Goal: Transaction & Acquisition: Purchase product/service

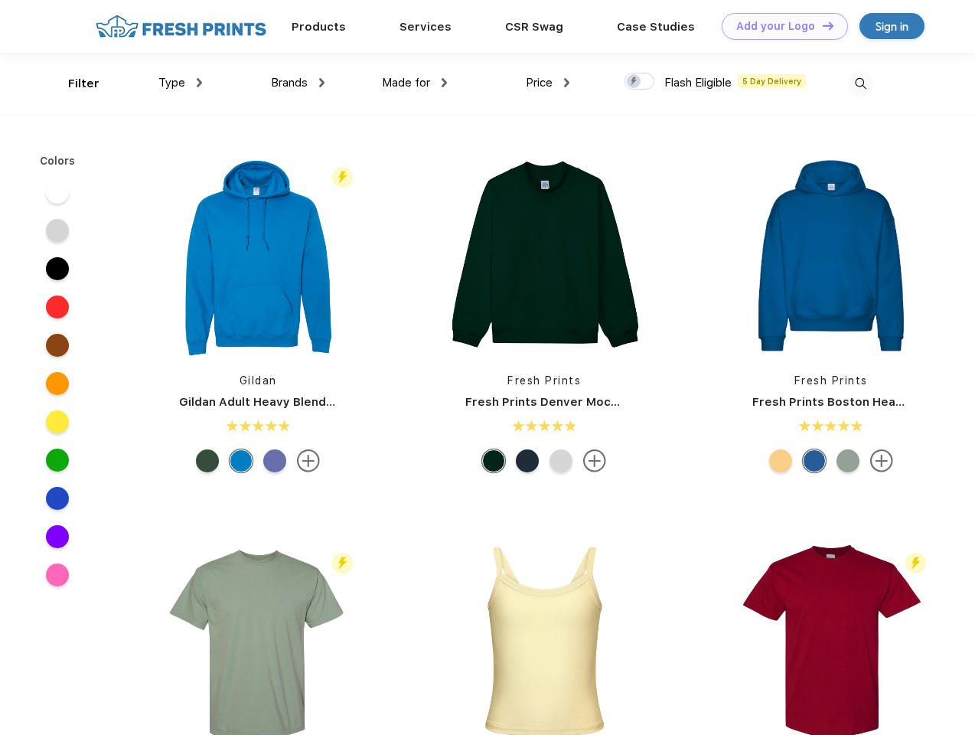
click at [779, 26] on link "Add your Logo Design Tool" at bounding box center [785, 26] width 126 height 27
click at [0, 0] on div "Design Tool" at bounding box center [0, 0] width 0 height 0
click at [821, 25] on link "Add your Logo Design Tool" at bounding box center [785, 26] width 126 height 27
click at [73, 83] on div "Filter" at bounding box center [83, 84] width 31 height 18
click at [181, 83] on span "Type" at bounding box center [171, 83] width 27 height 14
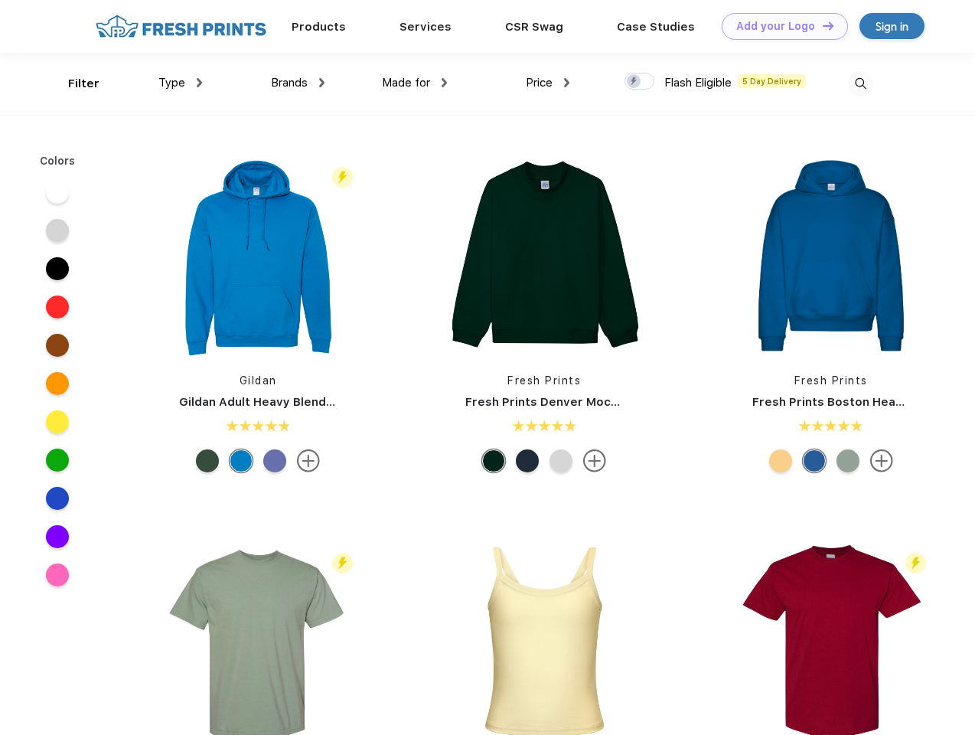
click at [298, 83] on span "Brands" at bounding box center [289, 83] width 37 height 14
click at [415, 83] on span "Made for" at bounding box center [406, 83] width 48 height 14
click at [548, 83] on span "Price" at bounding box center [539, 83] width 27 height 14
click at [640, 82] on div at bounding box center [640, 81] width 30 height 17
click at [635, 82] on input "checkbox" at bounding box center [630, 77] width 10 height 10
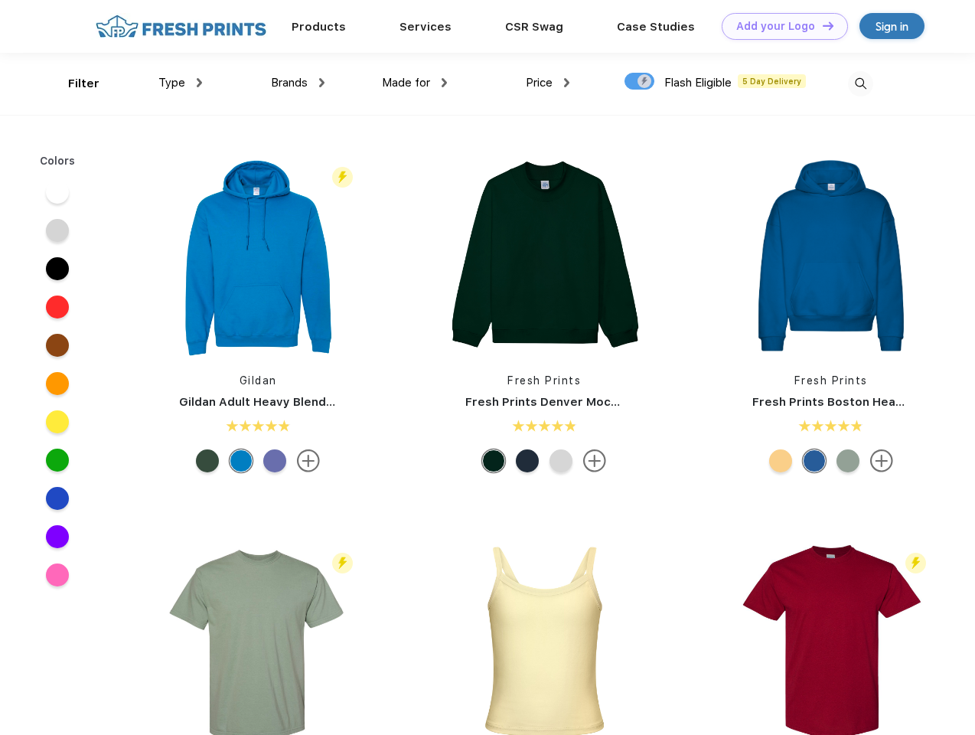
click at [860, 83] on img at bounding box center [860, 83] width 25 height 25
